Goal: Task Accomplishment & Management: Manage account settings

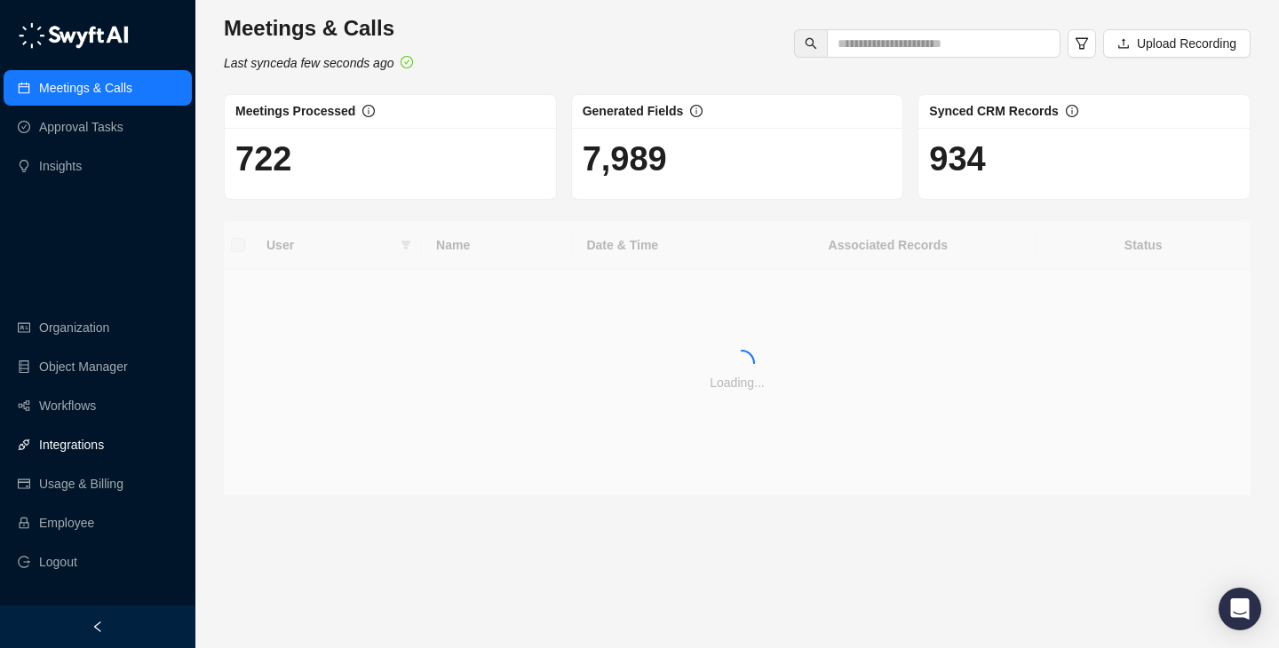
click at [104, 437] on link "Integrations" at bounding box center [71, 445] width 65 height 36
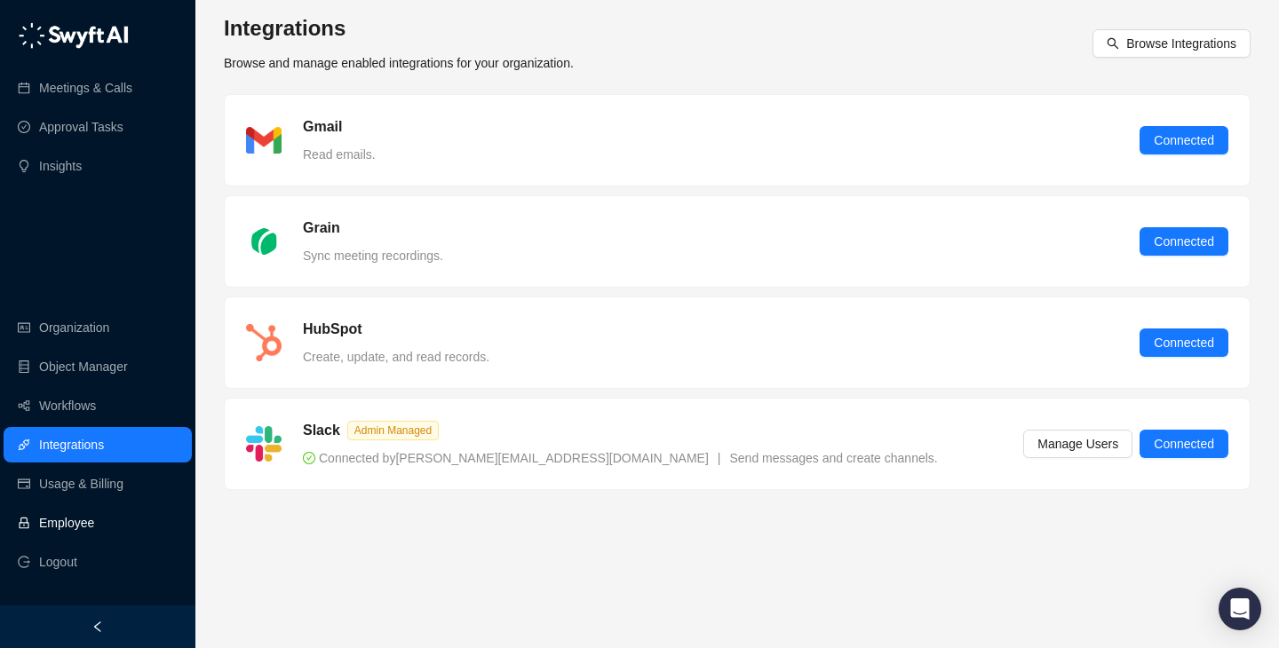
click at [94, 539] on link "Employee" at bounding box center [66, 523] width 55 height 36
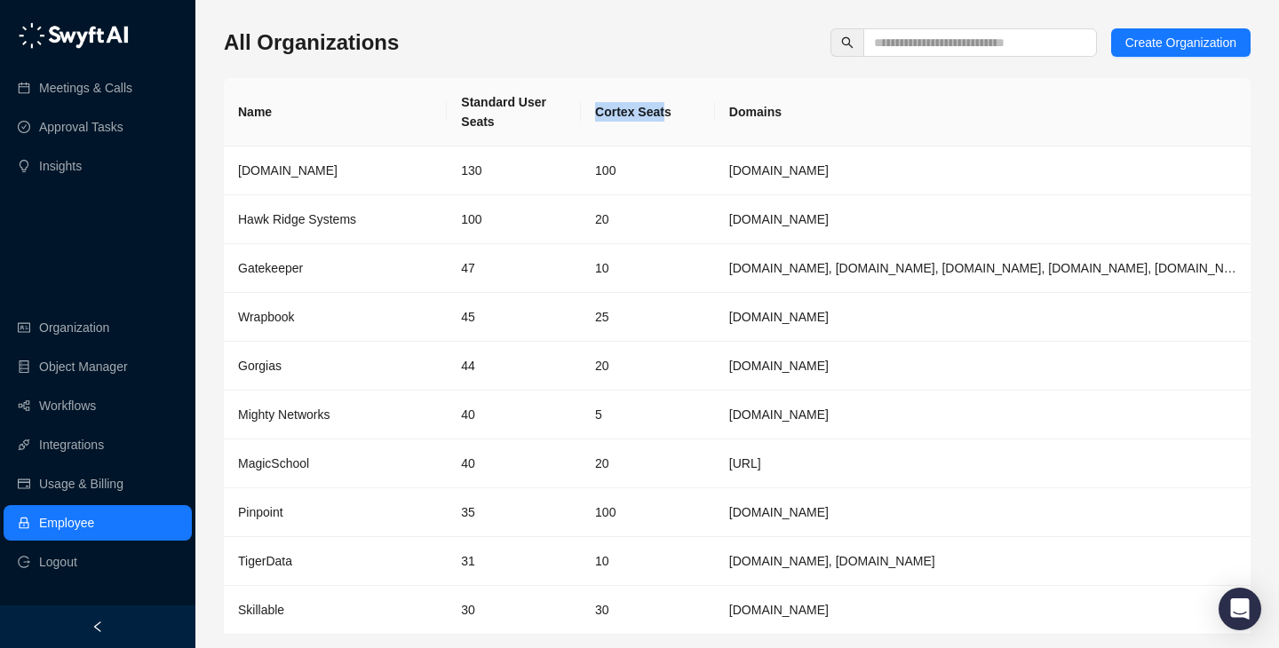
drag, startPoint x: 664, startPoint y: 112, endPoint x: 561, endPoint y: 112, distance: 103.0
click at [561, 112] on tr "Name Standard User Seats Cortex Seats Domains" at bounding box center [737, 112] width 1027 height 68
click at [561, 112] on th "Standard User Seats" at bounding box center [514, 112] width 134 height 68
drag, startPoint x: 561, startPoint y: 112, endPoint x: 868, endPoint y: 112, distance: 307.4
click at [868, 112] on tr "Name Standard User Seats Cortex Seats Domains" at bounding box center [737, 112] width 1027 height 68
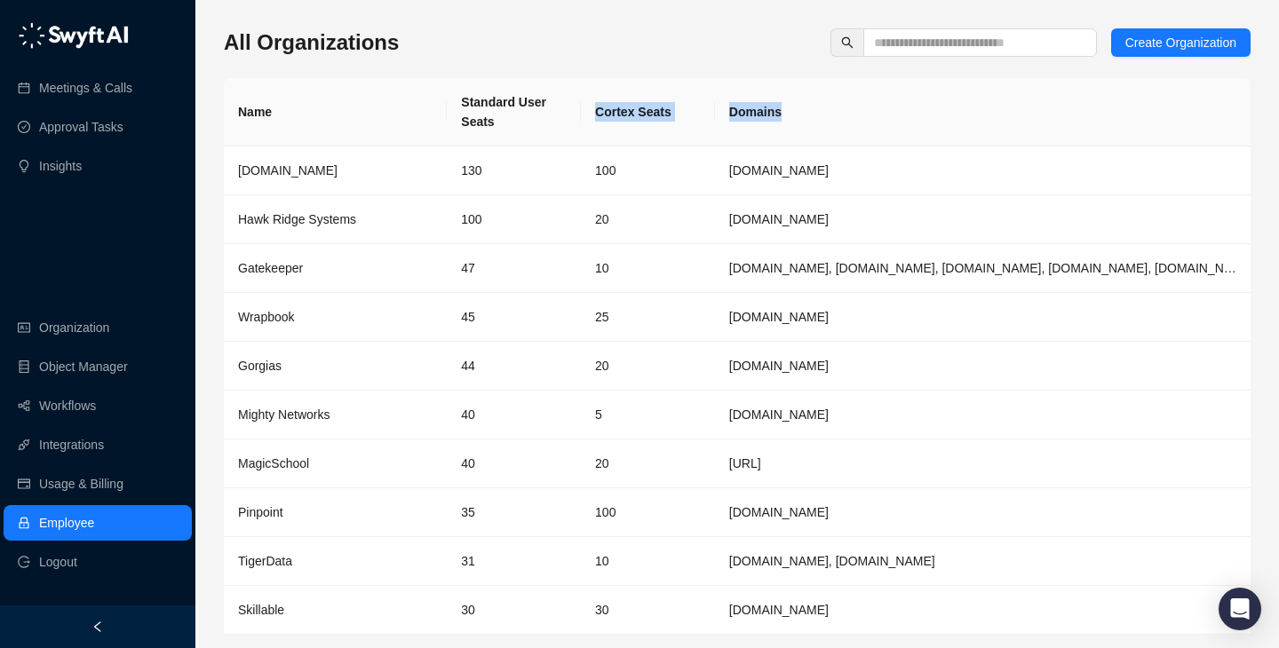
click at [868, 112] on th "Domains" at bounding box center [983, 112] width 536 height 68
drag, startPoint x: 868, startPoint y: 112, endPoint x: 594, endPoint y: 112, distance: 273.6
click at [594, 112] on tr "Name Standard User Seats Cortex Seats Domains" at bounding box center [737, 112] width 1027 height 68
click at [594, 112] on th "Cortex Seats" at bounding box center [648, 112] width 134 height 68
drag, startPoint x: 594, startPoint y: 112, endPoint x: 429, endPoint y: 107, distance: 165.3
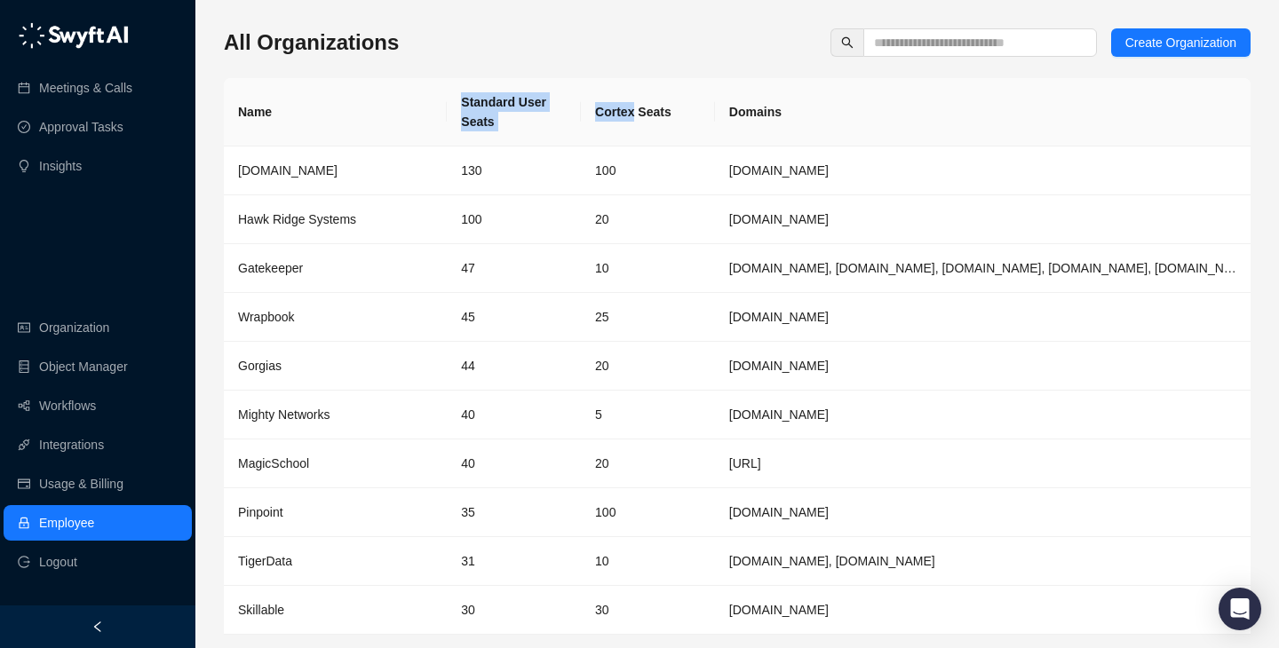
click at [429, 107] on tr "Name Standard User Seats Cortex Seats Domains" at bounding box center [737, 112] width 1027 height 68
click at [429, 107] on th "Name" at bounding box center [335, 112] width 223 height 68
drag, startPoint x: 636, startPoint y: 107, endPoint x: 837, endPoint y: 107, distance: 200.8
click at [836, 107] on tr "Name Standard User Seats Cortex Seats Domains" at bounding box center [737, 112] width 1027 height 68
click at [837, 107] on th "Domains" at bounding box center [983, 112] width 536 height 68
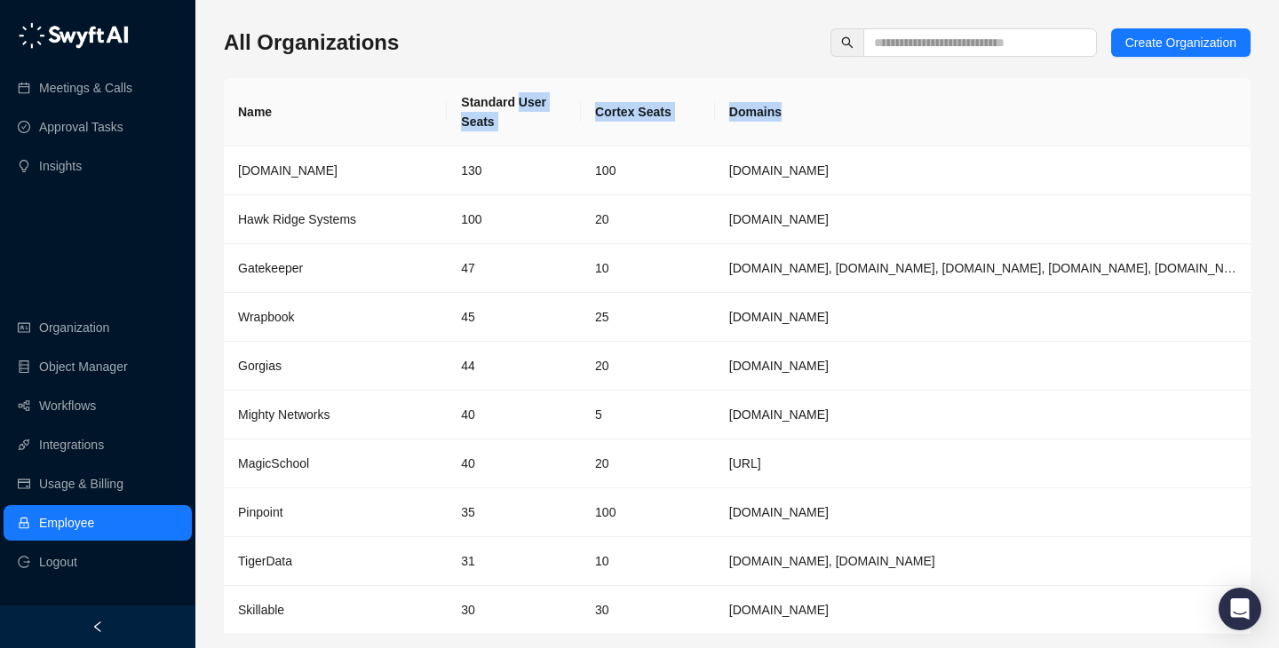
drag, startPoint x: 837, startPoint y: 107, endPoint x: 463, endPoint y: 107, distance: 374.0
click at [463, 107] on tr "Name Standard User Seats Cortex Seats Domains" at bounding box center [737, 112] width 1027 height 68
click at [459, 107] on th "Standard User Seats" at bounding box center [514, 112] width 134 height 68
drag, startPoint x: 459, startPoint y: 107, endPoint x: 818, endPoint y: 129, distance: 359.5
click at [818, 129] on tr "Name Standard User Seats Cortex Seats Domains" at bounding box center [737, 112] width 1027 height 68
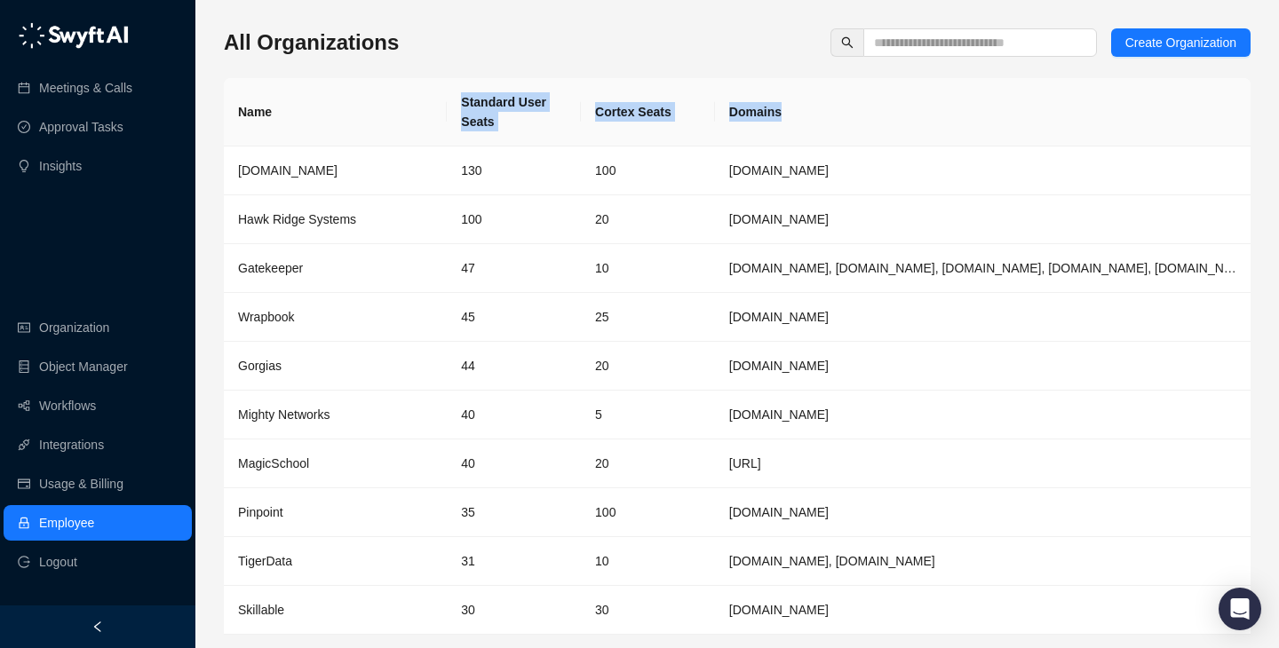
click at [818, 129] on th "Domains" at bounding box center [983, 112] width 536 height 68
drag, startPoint x: 818, startPoint y: 129, endPoint x: 423, endPoint y: 129, distance: 395.3
click at [428, 129] on tr "Name Standard User Seats Cortex Seats Domains" at bounding box center [737, 112] width 1027 height 68
click at [423, 129] on th "Name" at bounding box center [335, 112] width 223 height 68
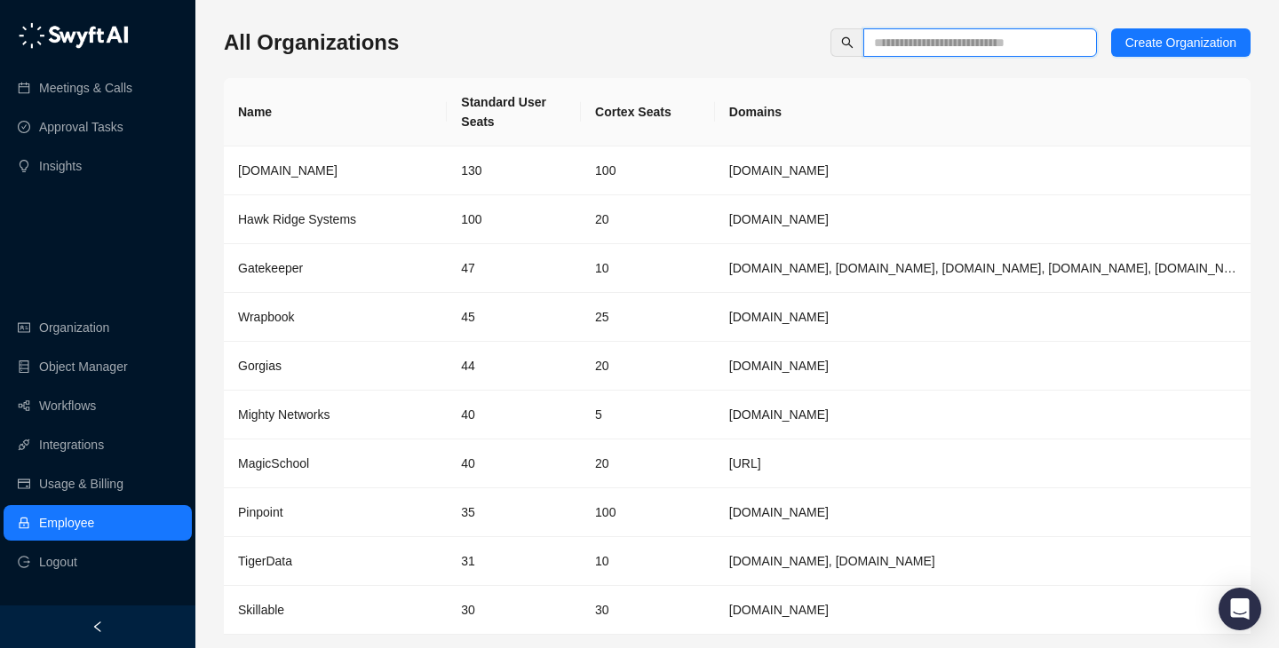
click at [953, 50] on input "text" at bounding box center [973, 43] width 198 height 20
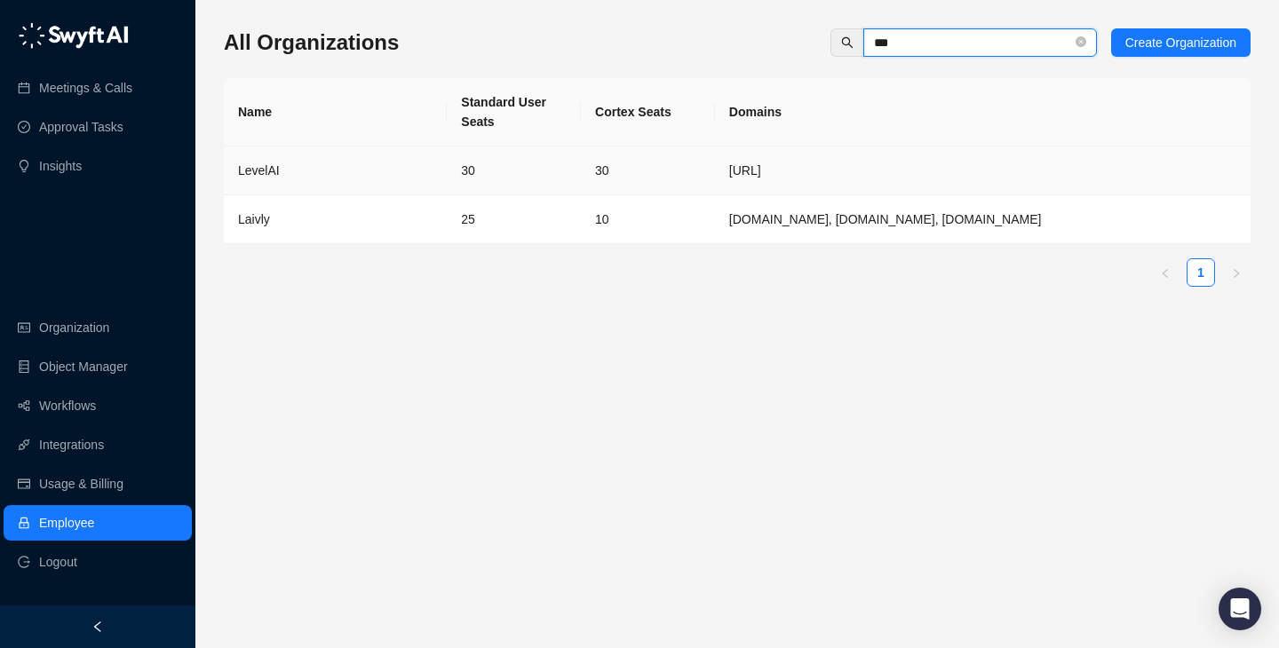
type input "***"
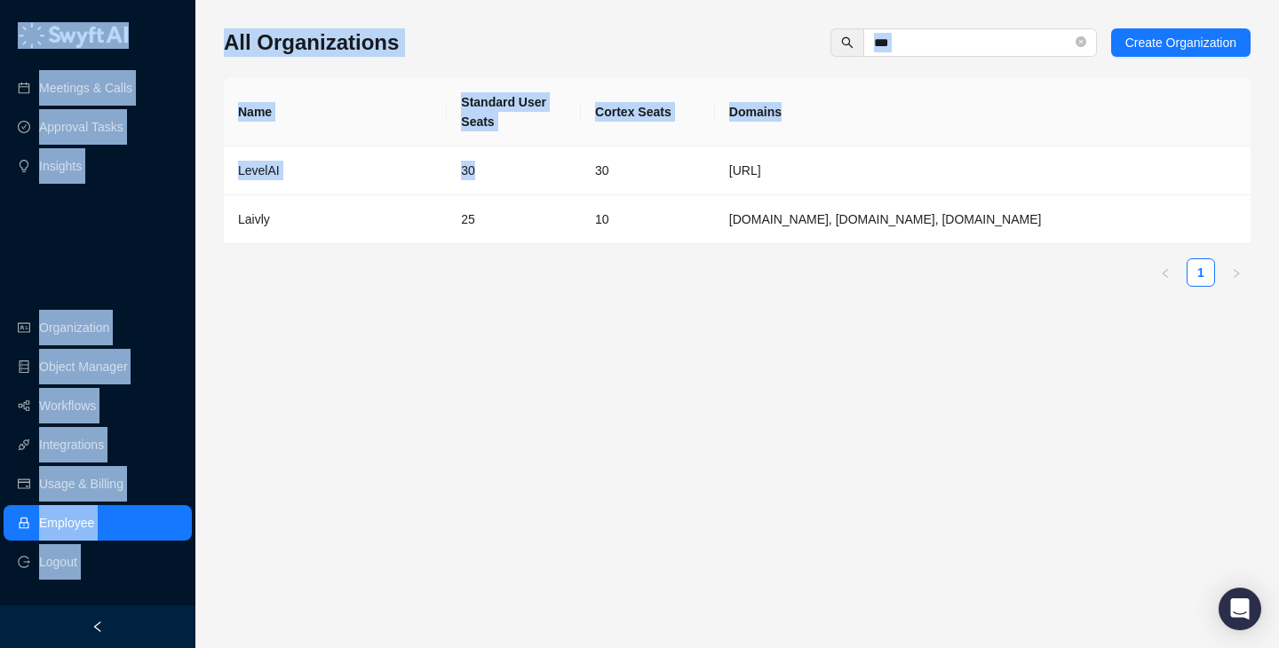
drag, startPoint x: 575, startPoint y: 181, endPoint x: 609, endPoint y: 326, distance: 148.9
click at [609, 326] on main "All Organizations *** Create Organization Name Standard User Seats Cortex Seats…" at bounding box center [737, 331] width 1027 height 606
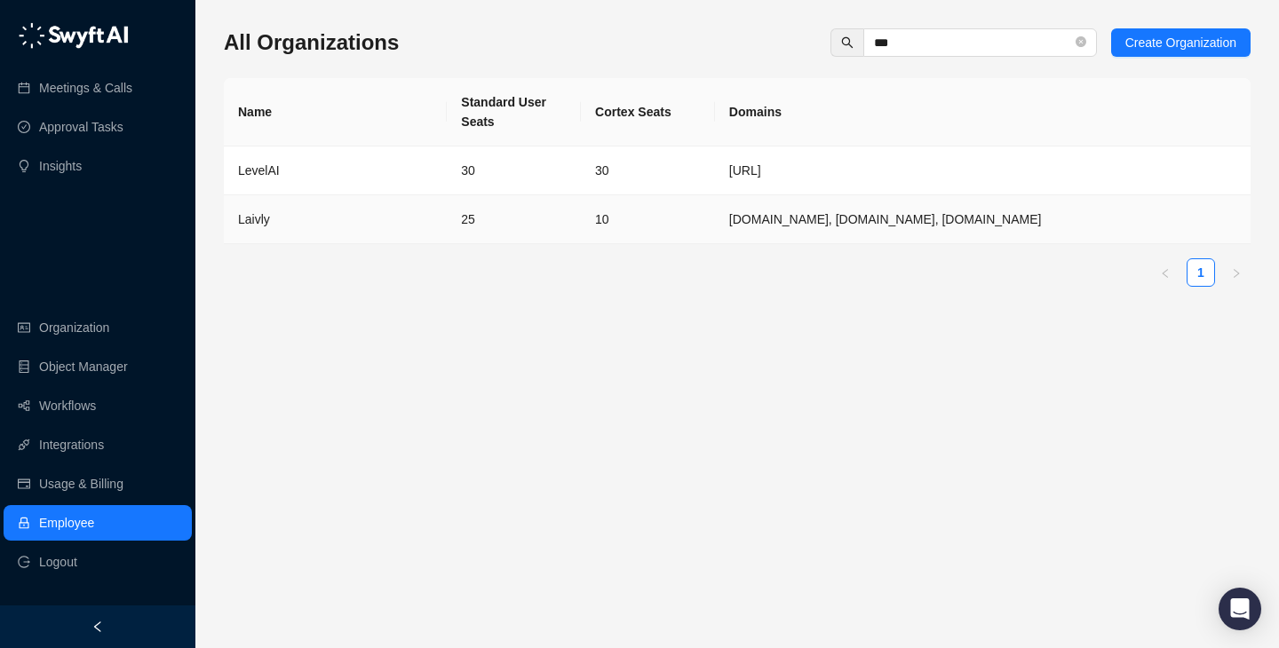
click at [672, 204] on td "10" at bounding box center [648, 219] width 134 height 49
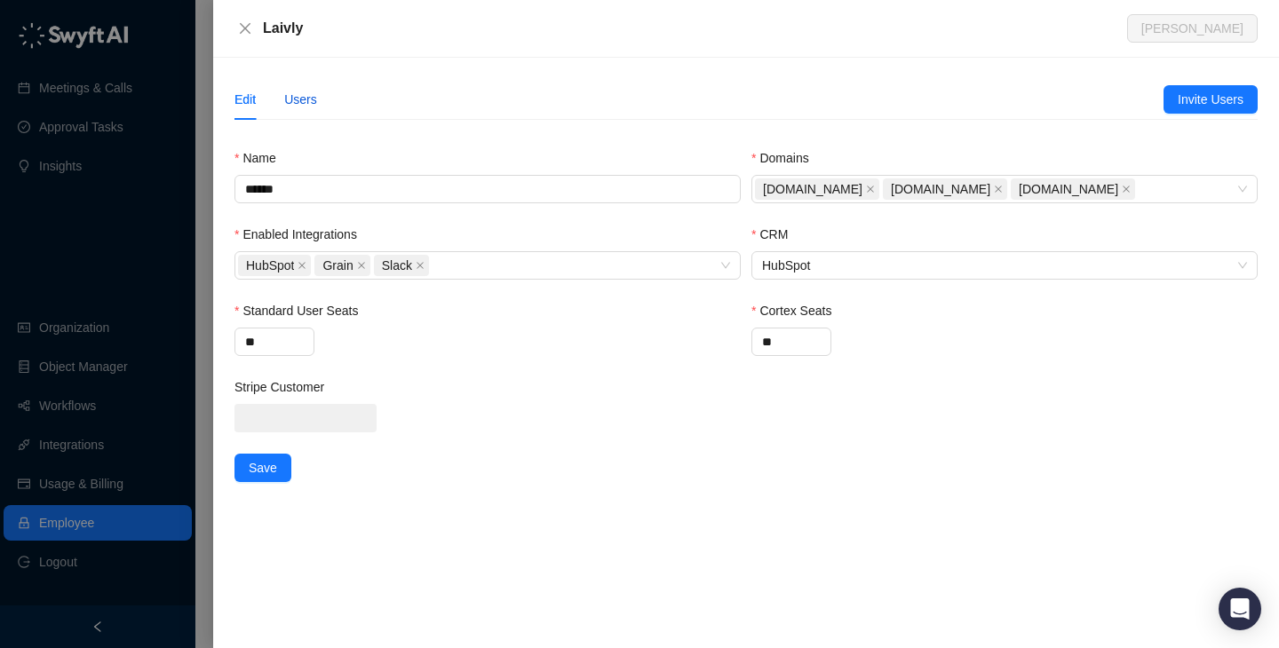
click at [313, 106] on div "Users" at bounding box center [300, 100] width 33 height 20
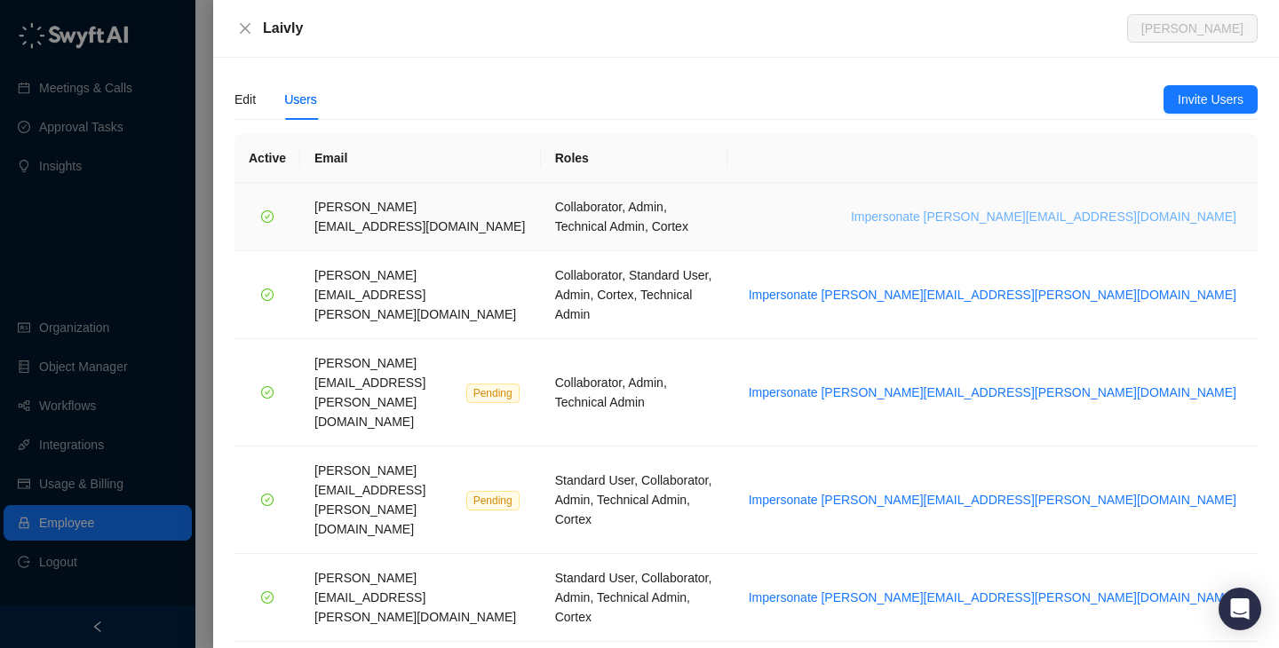
click at [1127, 207] on span "Impersonate chris.moakler@laivly.com" at bounding box center [1044, 217] width 386 height 20
